Goal: Transaction & Acquisition: Purchase product/service

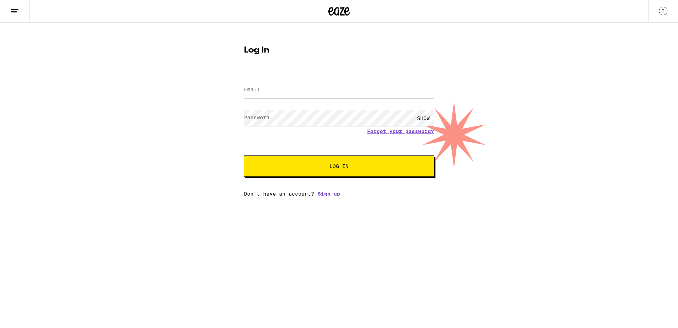
type input "[EMAIL_ADDRESS][DOMAIN_NAME]"
click at [315, 165] on span "Log In" at bounding box center [339, 165] width 133 height 5
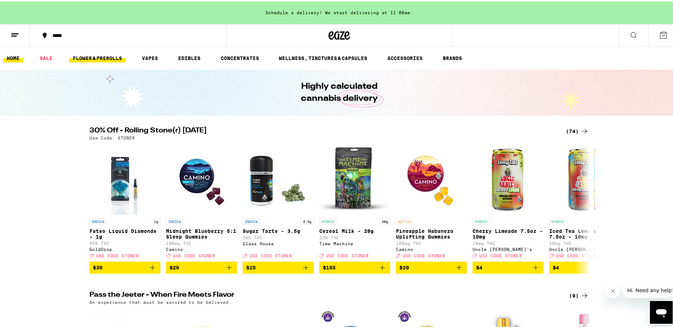
click at [93, 55] on link "FLOWER & PREROLLS" at bounding box center [97, 56] width 56 height 9
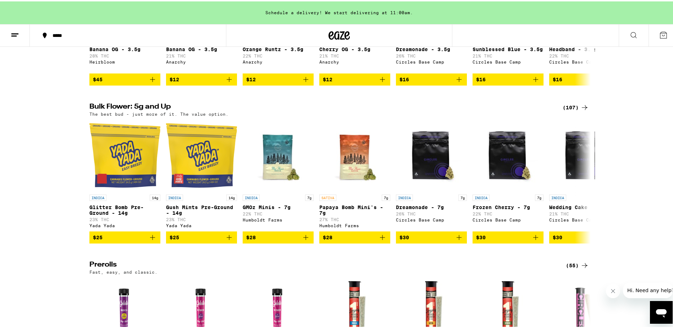
scroll to position [142, 0]
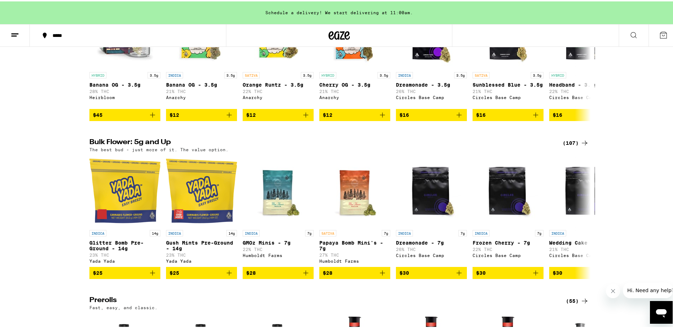
click at [571, 146] on div "(107)" at bounding box center [575, 141] width 26 height 9
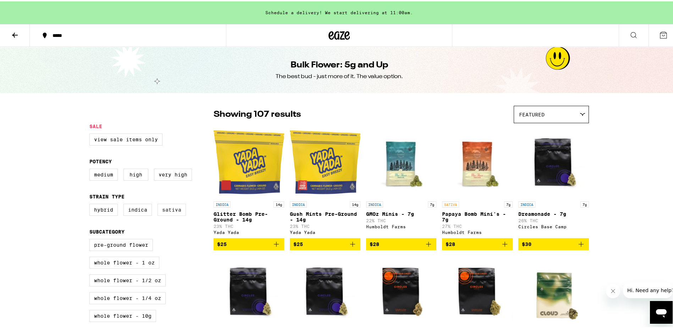
click at [171, 213] on label "Sativa" at bounding box center [171, 208] width 28 height 12
click at [91, 204] on input "Sativa" at bounding box center [91, 203] width 0 height 0
checkbox input "true"
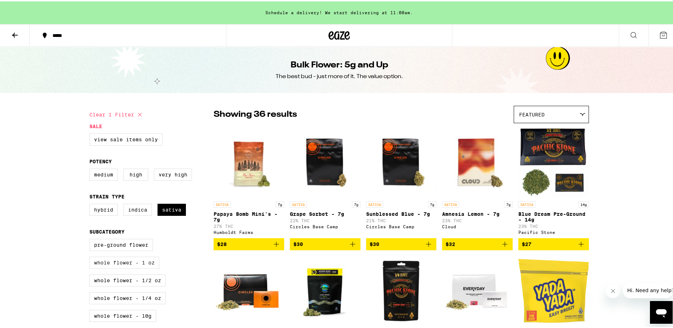
click at [113, 267] on label "Whole Flower - 1 oz" at bounding box center [124, 261] width 70 height 12
click at [91, 239] on input "Whole Flower - 1 oz" at bounding box center [91, 238] width 0 height 0
checkbox input "true"
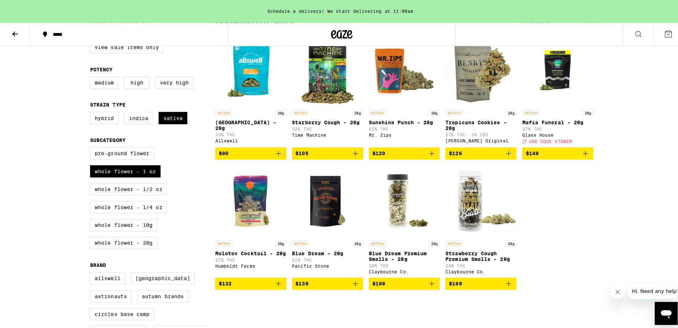
scroll to position [71, 0]
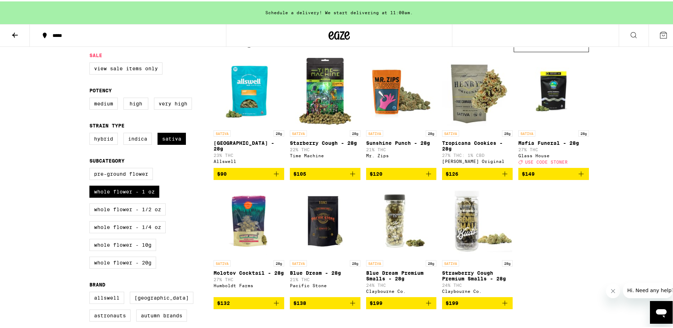
click at [467, 177] on span "$126" at bounding box center [476, 172] width 63 height 9
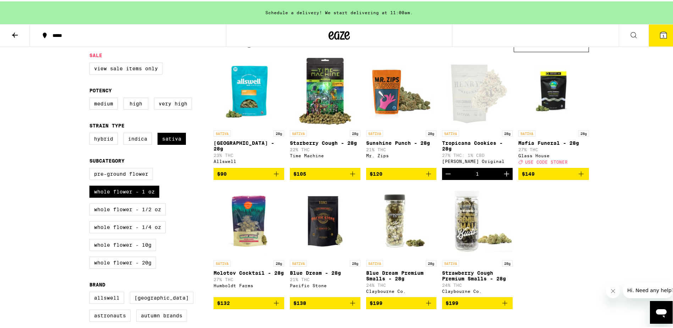
click at [662, 33] on span "1" at bounding box center [663, 34] width 2 height 4
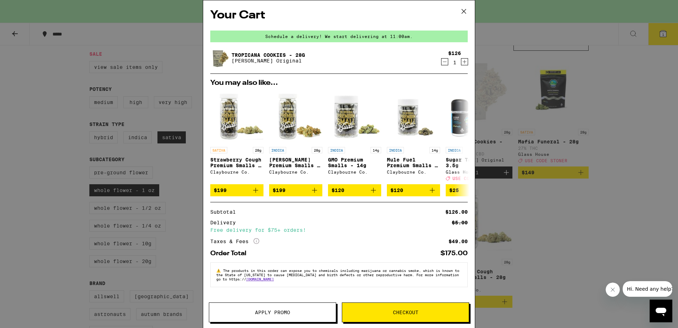
click at [398, 313] on span "Checkout" at bounding box center [406, 312] width 26 height 5
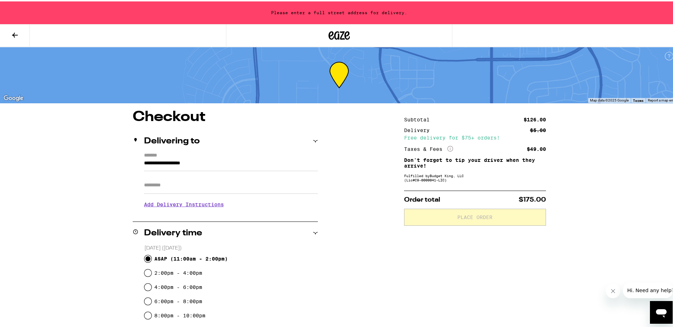
click at [146, 257] on input "ASAP ( 11:00am - 2:00pm )" at bounding box center [147, 257] width 7 height 7
radio input "true"
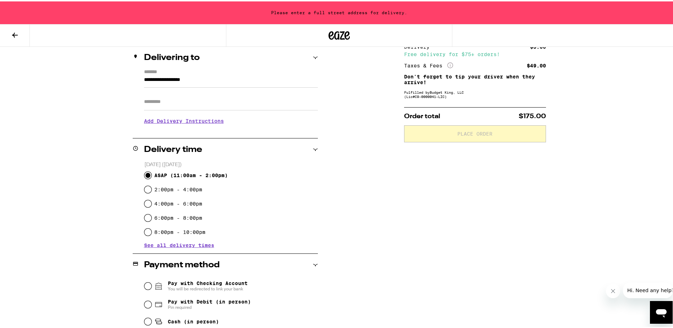
scroll to position [106, 0]
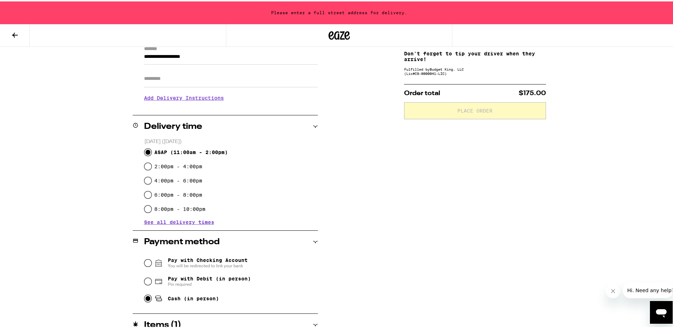
click at [145, 297] on input "Cash (in person)" at bounding box center [147, 296] width 7 height 7
radio input "true"
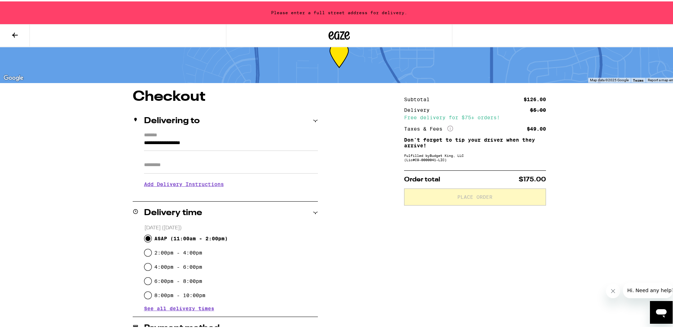
scroll to position [35, 0]
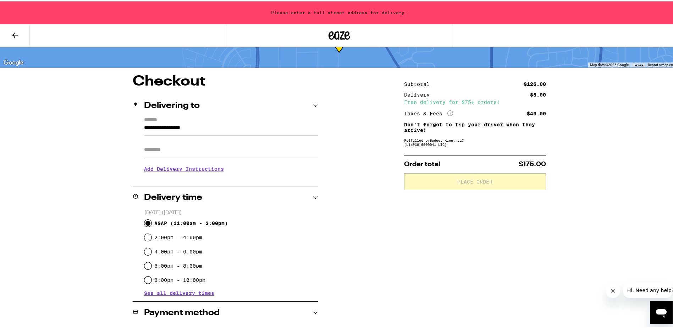
click at [183, 170] on h3 "Add Delivery Instructions" at bounding box center [231, 167] width 174 height 16
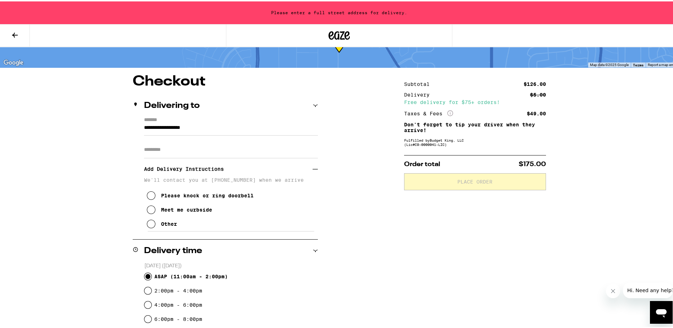
click at [150, 224] on icon at bounding box center [151, 222] width 9 height 9
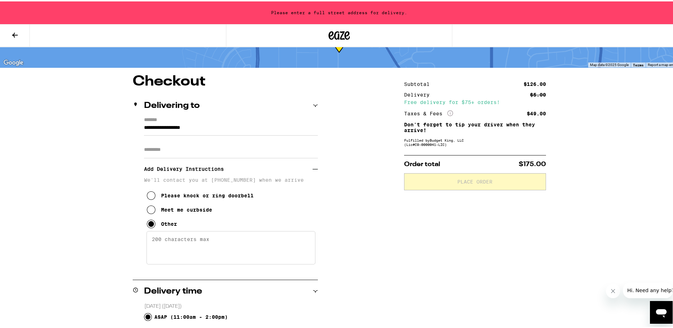
drag, startPoint x: 216, startPoint y: 241, endPoint x: 135, endPoint y: 235, distance: 81.1
click at [133, 239] on div "**********" at bounding box center [225, 193] width 185 height 155
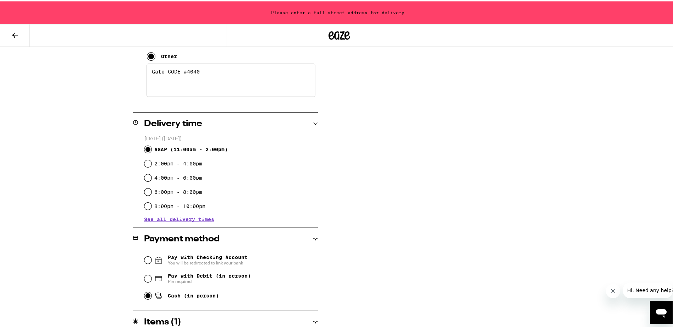
scroll to position [233, 0]
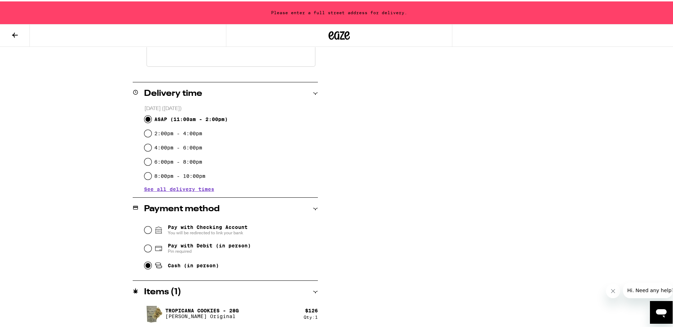
type textarea "Gate CODE #4040"
click at [168, 188] on span "See all delivery times" at bounding box center [179, 187] width 70 height 5
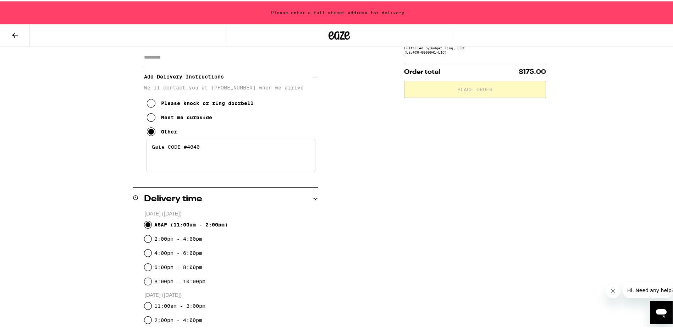
scroll to position [20, 0]
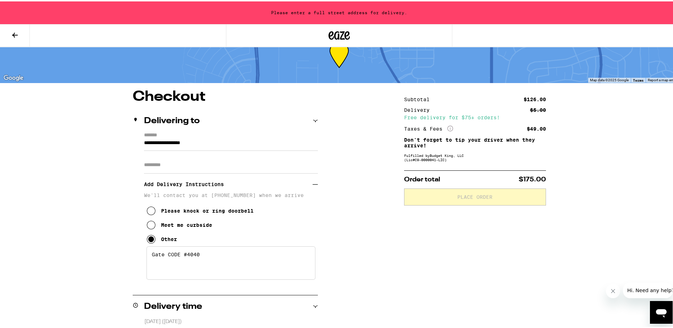
click at [212, 163] on input "Apt/Suite" at bounding box center [231, 163] width 174 height 17
click at [224, 139] on input "**********" at bounding box center [231, 143] width 174 height 12
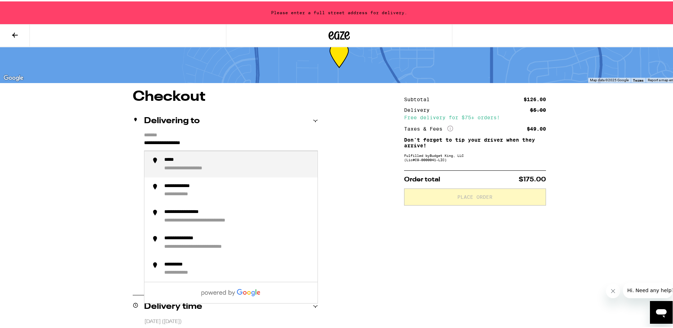
click at [201, 168] on div "**********" at bounding box center [197, 167] width 67 height 6
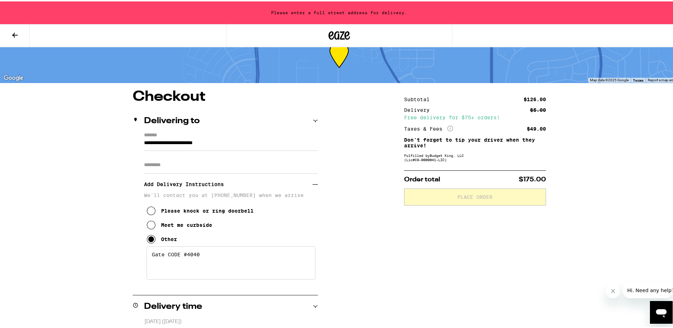
click at [247, 143] on input "**********" at bounding box center [231, 143] width 174 height 12
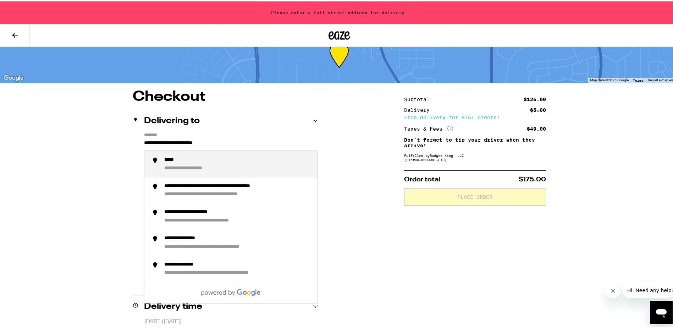
drag, startPoint x: 247, startPoint y: 144, endPoint x: 95, endPoint y: 137, distance: 152.3
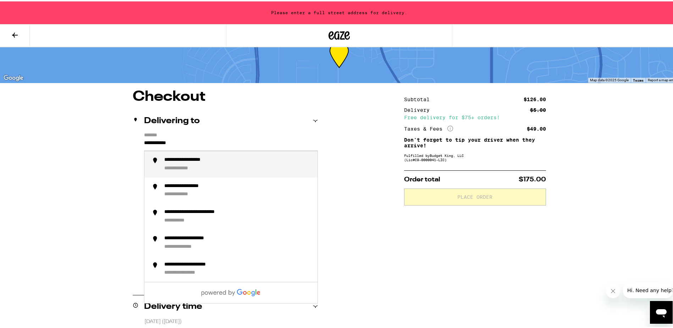
click at [194, 165] on div "**********" at bounding box center [185, 167] width 42 height 6
type input "**********"
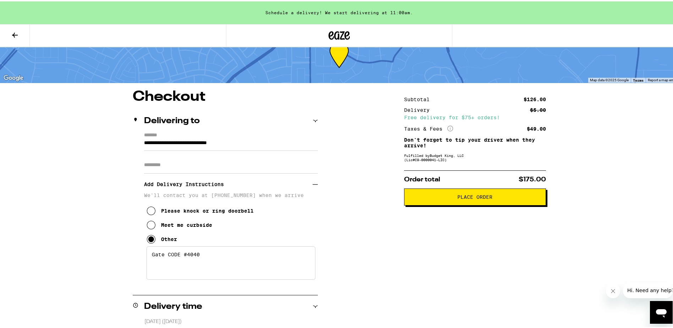
click at [457, 195] on span "Place Order" at bounding box center [474, 195] width 35 height 5
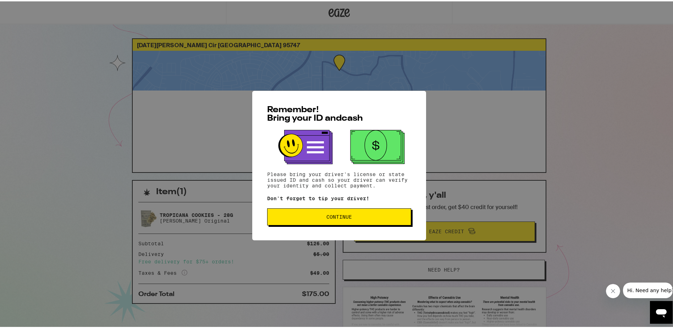
click at [351, 216] on span "Continue" at bounding box center [339, 215] width 132 height 5
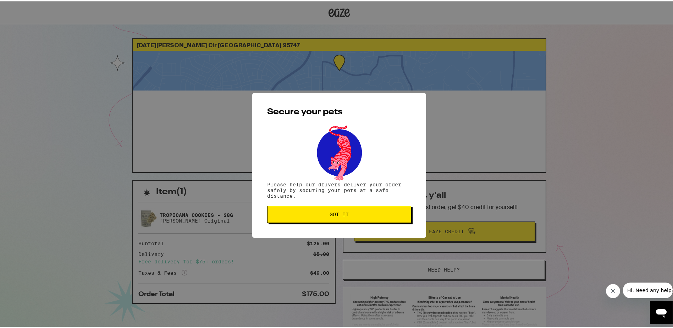
click at [352, 214] on span "Got it" at bounding box center [339, 212] width 132 height 5
